Goal: Download file/media

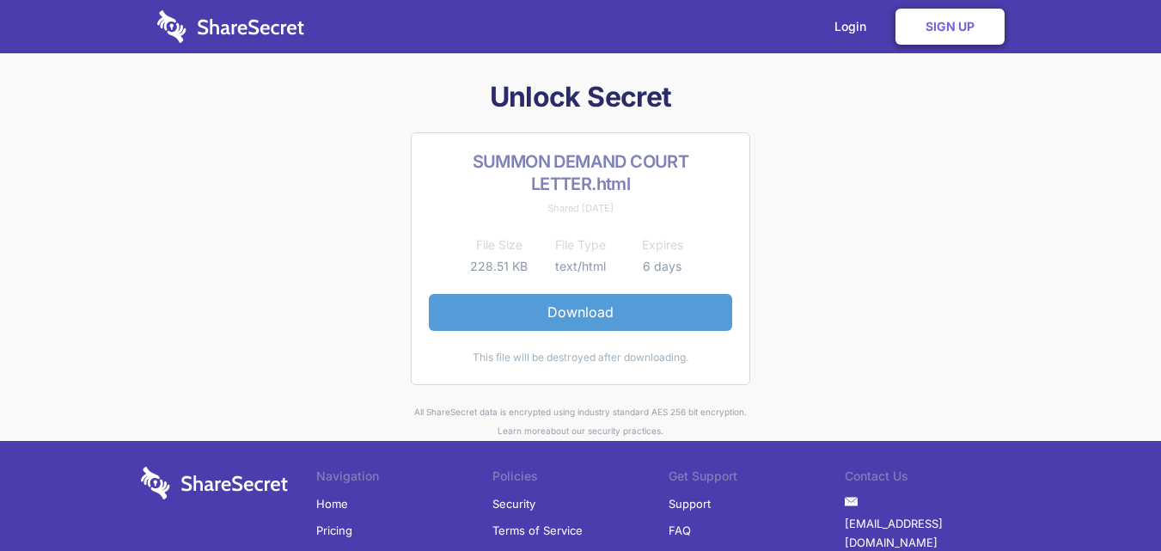
click at [589, 310] on link "Download" at bounding box center [580, 312] width 303 height 36
